Goal: Find specific page/section: Find specific page/section

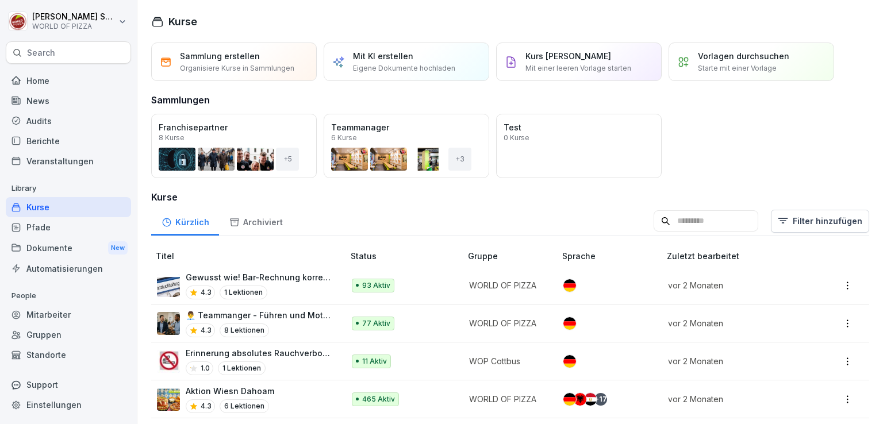
click at [52, 141] on div "Berichte" at bounding box center [68, 141] width 125 height 20
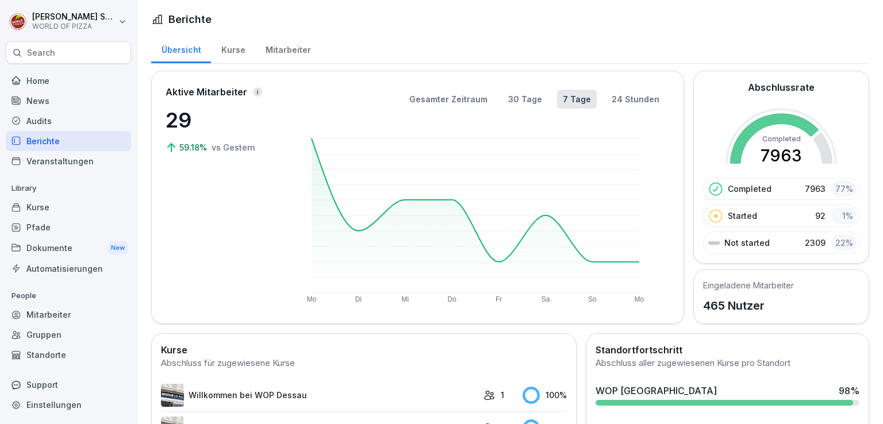
click at [49, 139] on div "Berichte" at bounding box center [68, 141] width 125 height 20
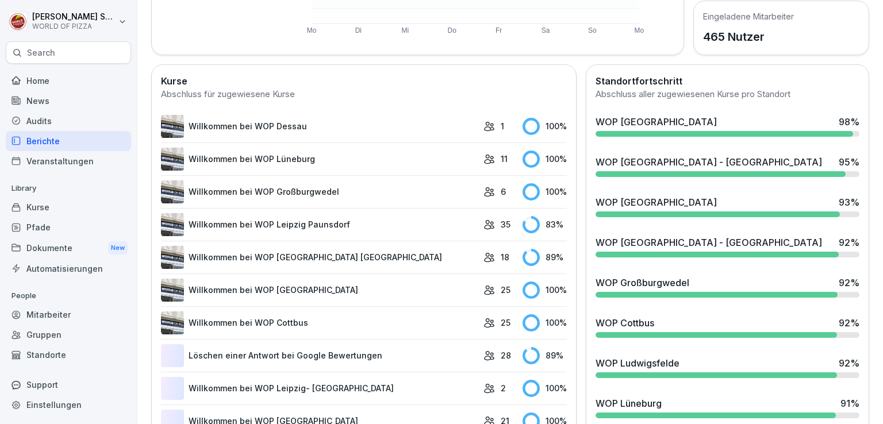
scroll to position [270, 0]
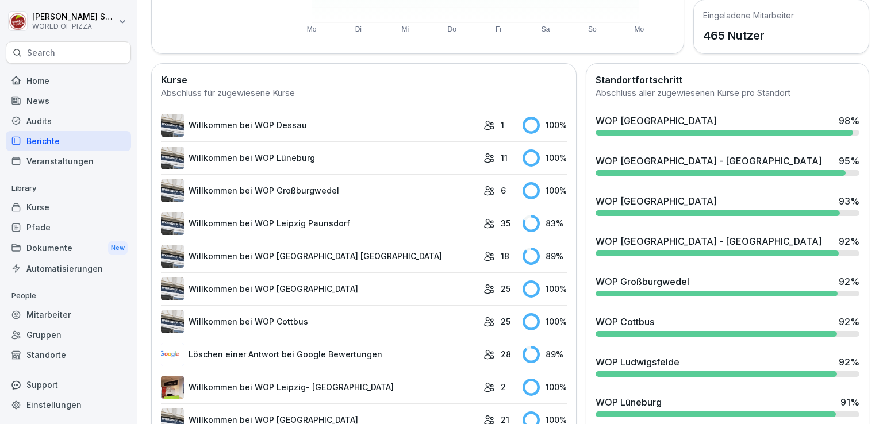
click at [672, 159] on div "WOP [GEOGRAPHIC_DATA] - [GEOGRAPHIC_DATA]" at bounding box center [709, 161] width 227 height 14
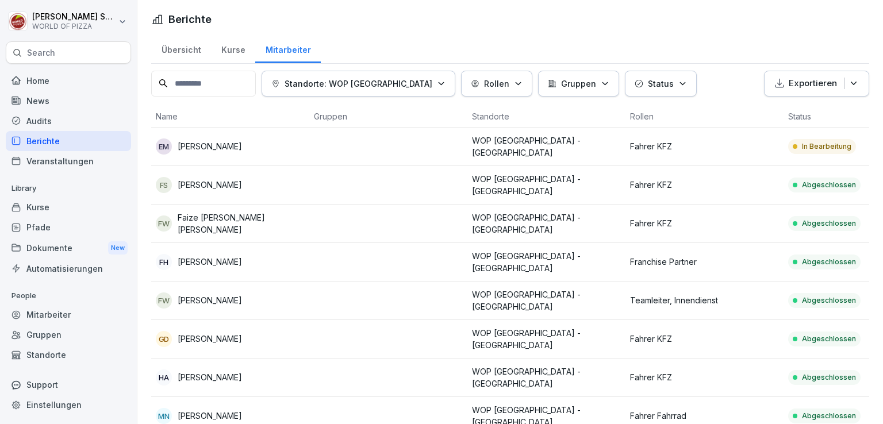
click at [85, 135] on div "Berichte" at bounding box center [68, 141] width 125 height 20
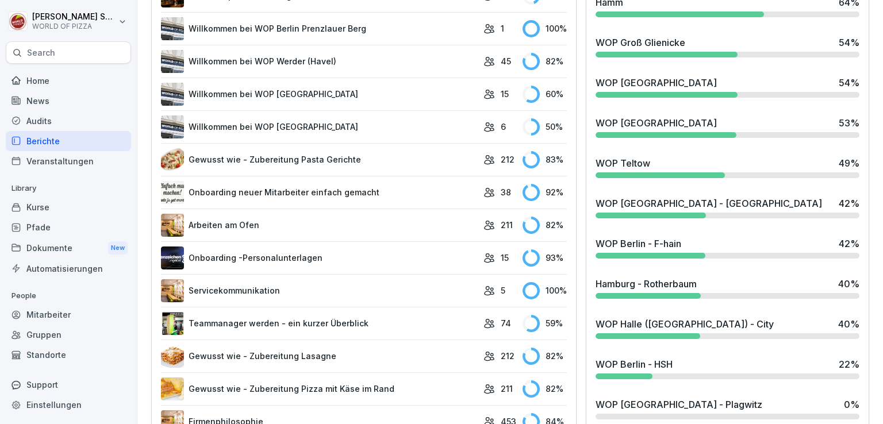
scroll to position [1156, 0]
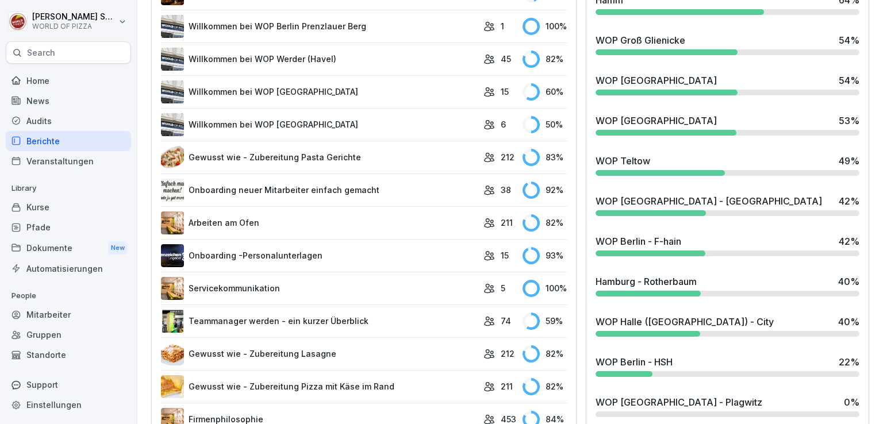
click at [716, 283] on div "Hamburg - Rotherbaum 40 %" at bounding box center [728, 282] width 264 height 14
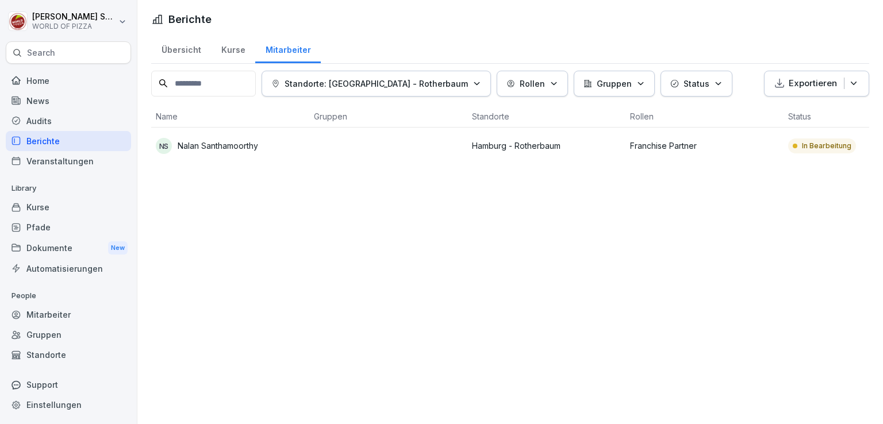
click at [236, 53] on div "Kurse" at bounding box center [233, 48] width 44 height 29
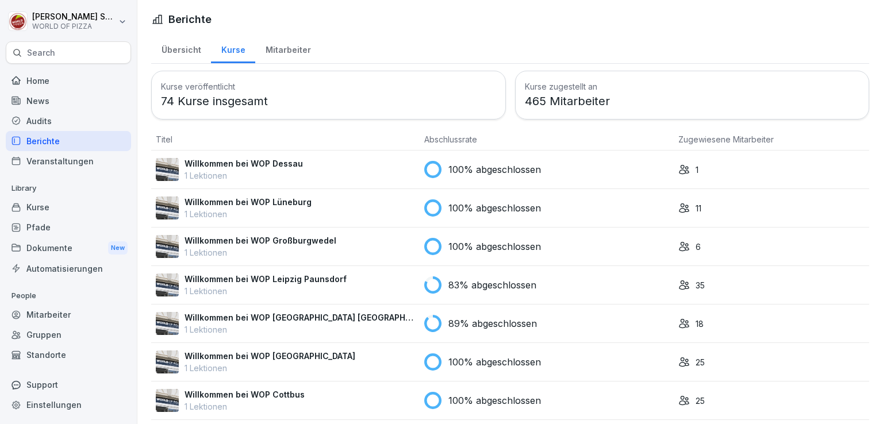
click at [187, 49] on div "Übersicht" at bounding box center [181, 48] width 60 height 29
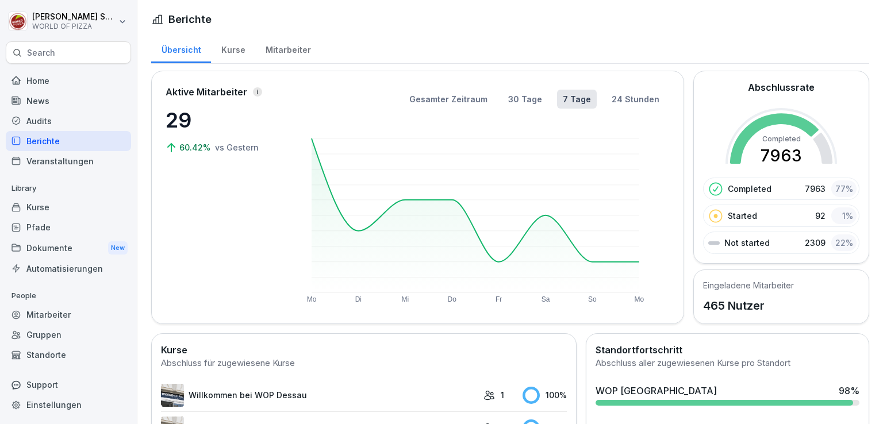
click at [43, 139] on div "Berichte" at bounding box center [68, 141] width 125 height 20
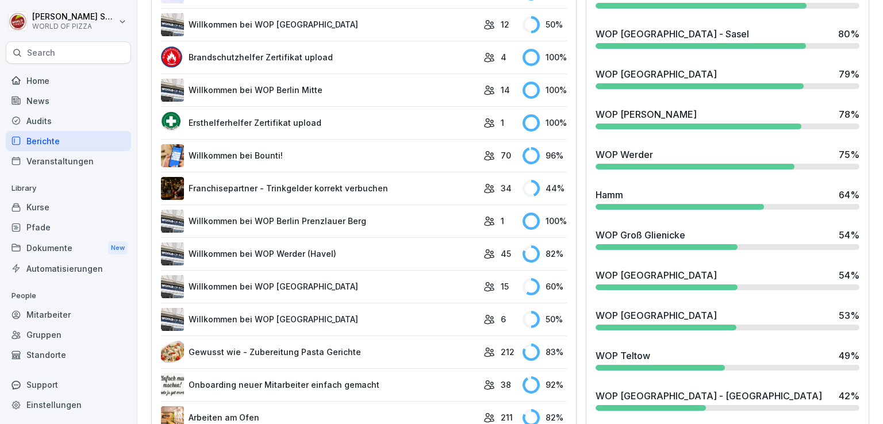
scroll to position [962, 0]
